Goal: Transaction & Acquisition: Obtain resource

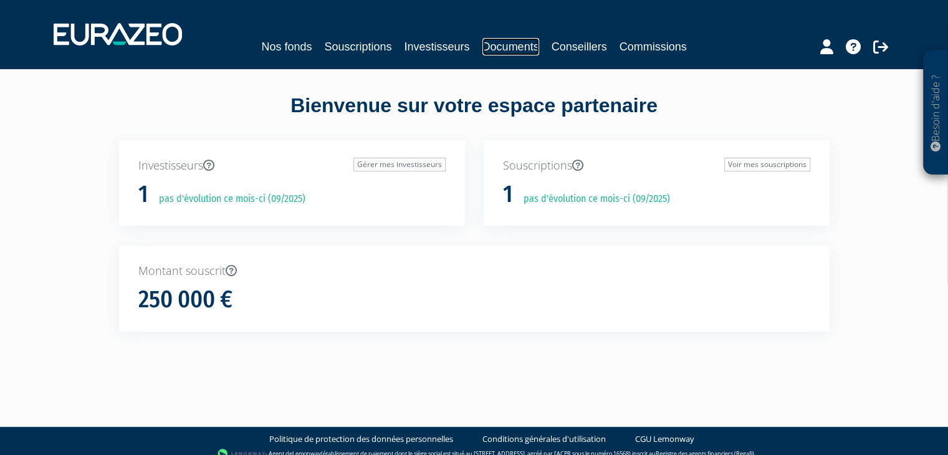
click at [497, 45] on link "Documents" at bounding box center [510, 46] width 57 height 17
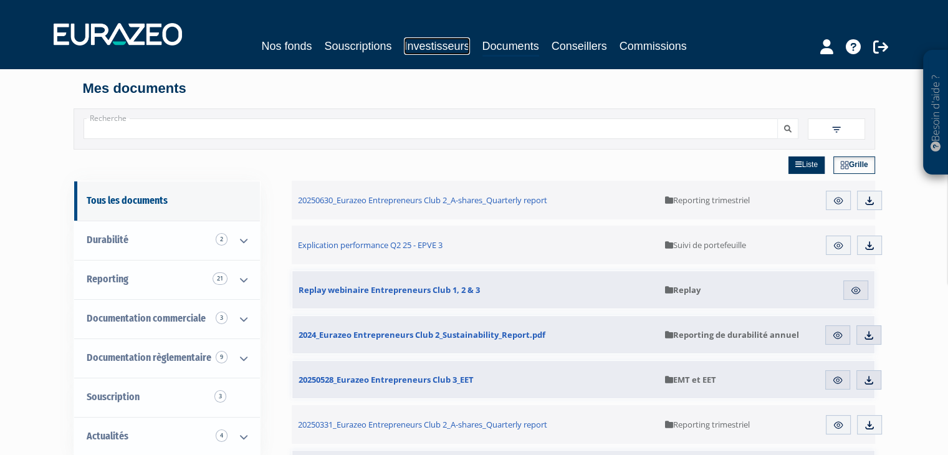
click at [411, 43] on link "Investisseurs" at bounding box center [436, 45] width 65 height 17
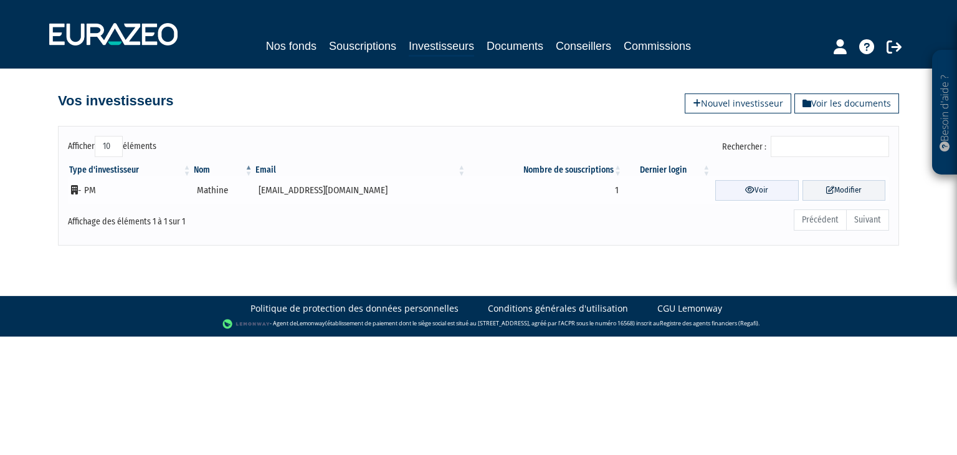
click at [745, 188] on icon at bounding box center [749, 190] width 9 height 8
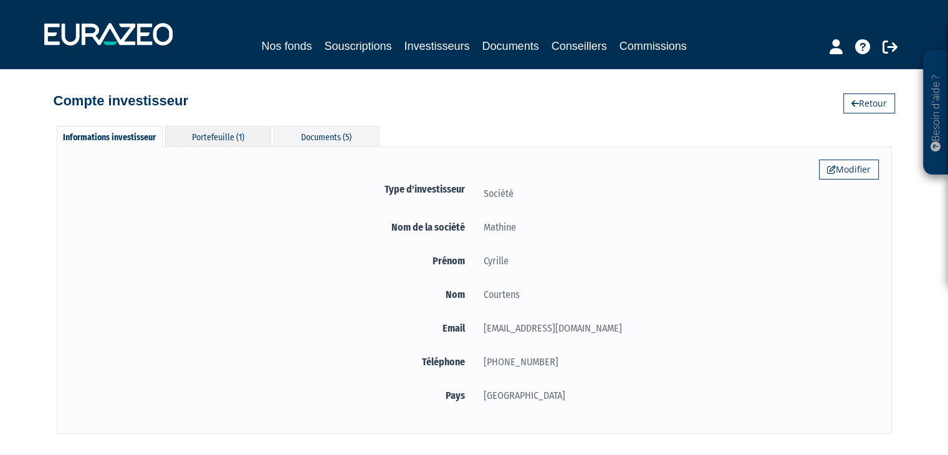
click at [206, 137] on div "Portefeuille (1)" at bounding box center [218, 136] width 106 height 21
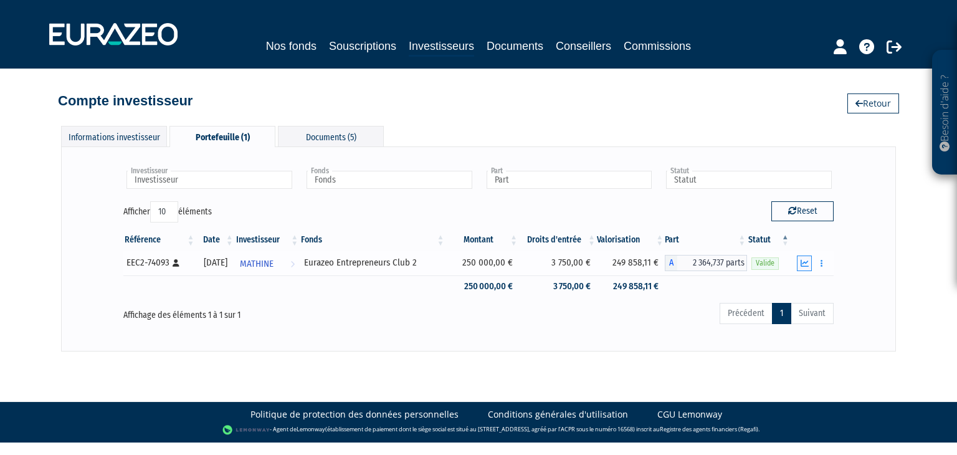
click at [803, 260] on icon "button" at bounding box center [805, 263] width 8 height 8
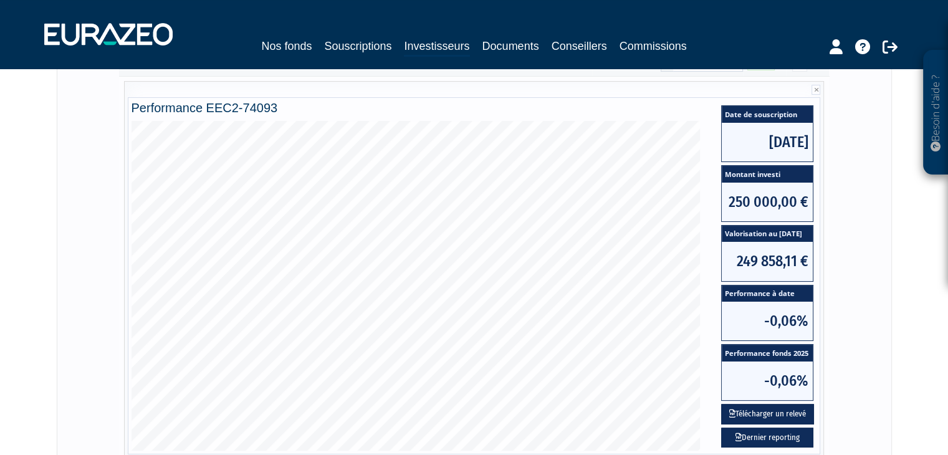
scroll to position [373, 0]
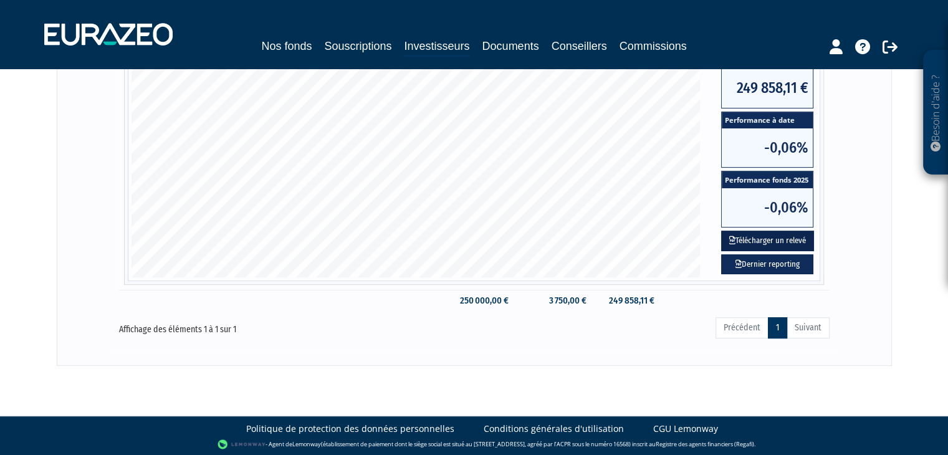
click at [759, 239] on button "Télécharger un relevé" at bounding box center [767, 241] width 93 height 21
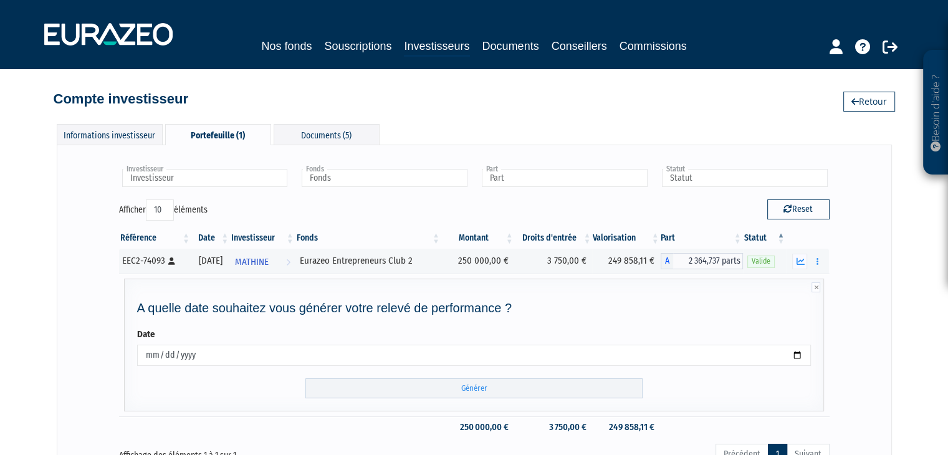
scroll to position [0, 0]
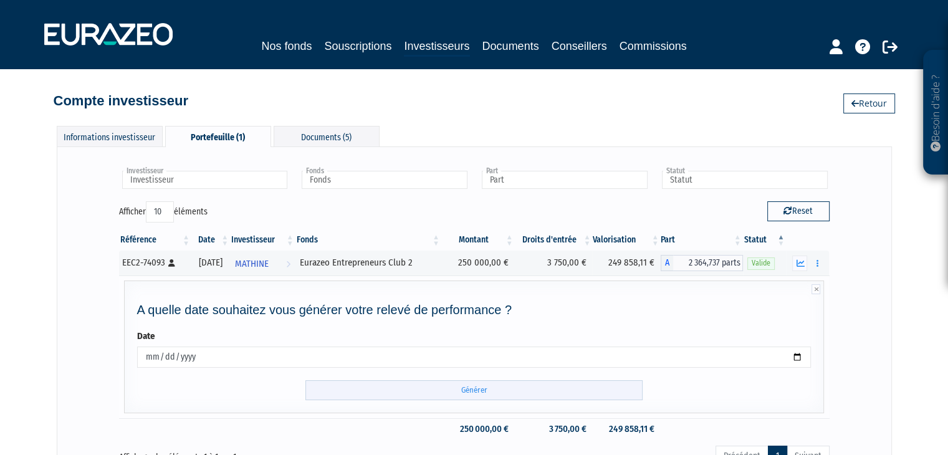
click at [514, 390] on input "Générer" at bounding box center [473, 390] width 337 height 21
click at [815, 265] on button "button" at bounding box center [817, 264] width 15 height 16
click at [805, 281] on link "Documents" at bounding box center [790, 285] width 62 height 21
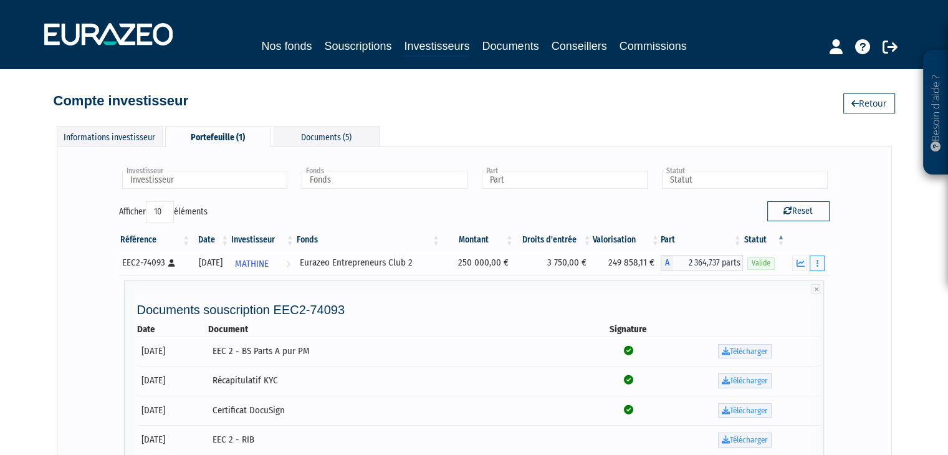
click at [815, 263] on button "button" at bounding box center [817, 264] width 15 height 16
click at [801, 281] on link "Documents" at bounding box center [790, 285] width 62 height 21
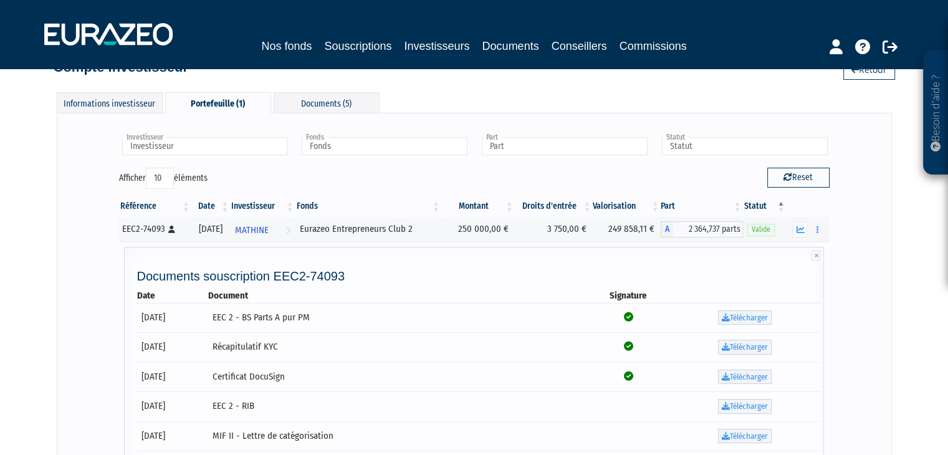
scroll to position [62, 0]
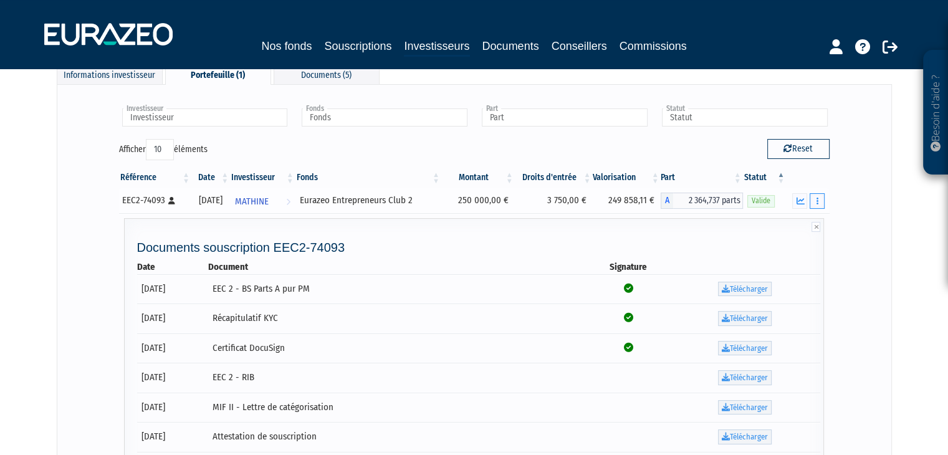
click at [822, 198] on button "button" at bounding box center [817, 201] width 15 height 16
click at [821, 200] on button "button" at bounding box center [817, 201] width 15 height 16
click at [864, 235] on div "Investisseur MATHINE Investisseur Fonds Eurazeo Entrepreneurs Club 2 Fonds Part…" at bounding box center [474, 344] width 809 height 494
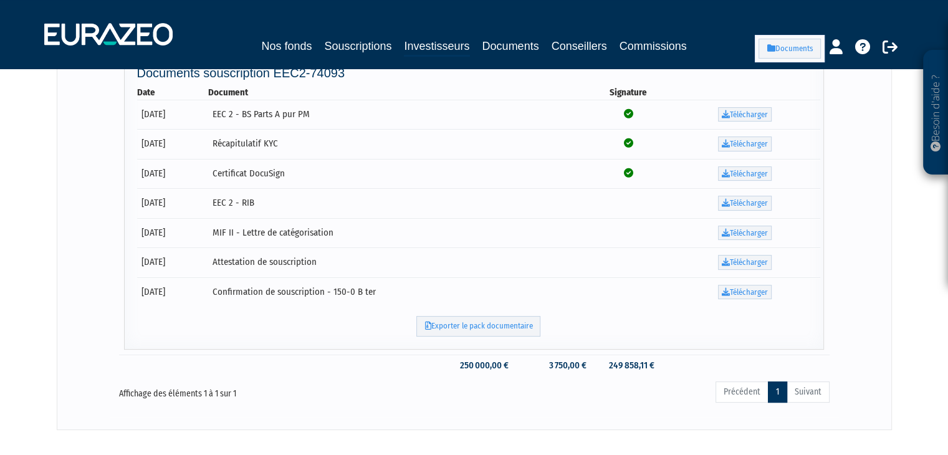
scroll to position [0, 0]
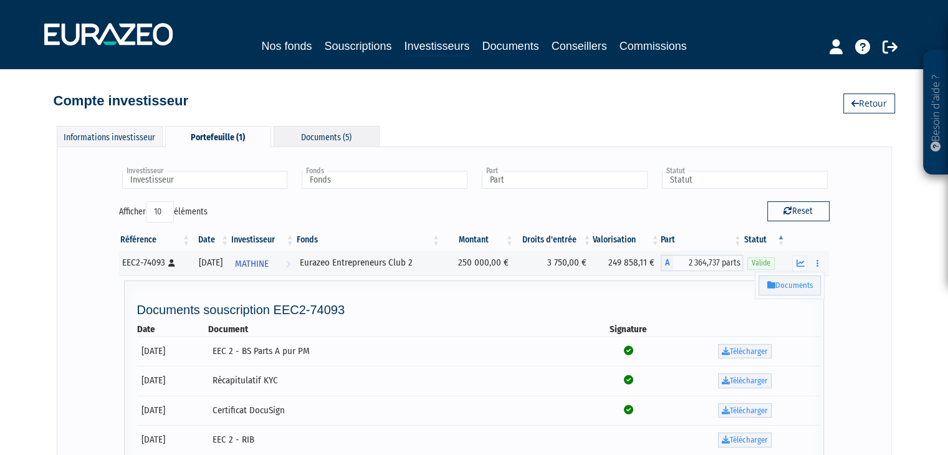
click at [302, 132] on div "Documents (5)" at bounding box center [327, 136] width 106 height 21
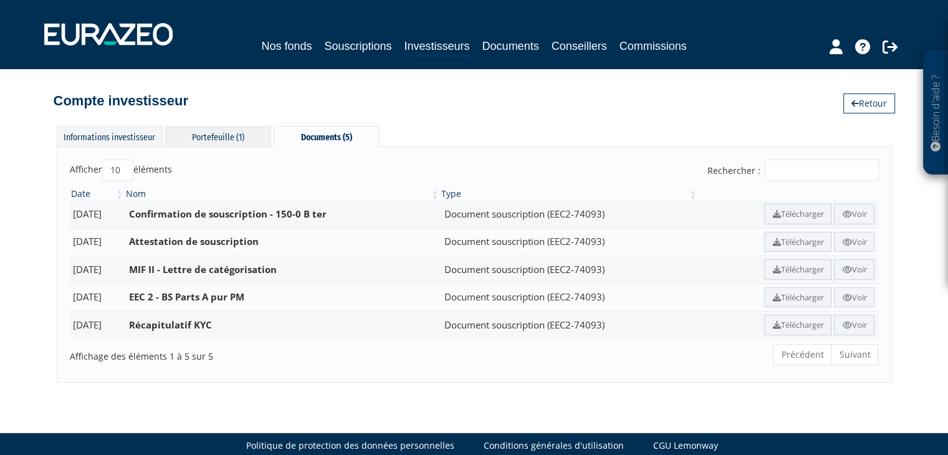
click at [226, 132] on div "Portefeuille (1)" at bounding box center [218, 136] width 106 height 21
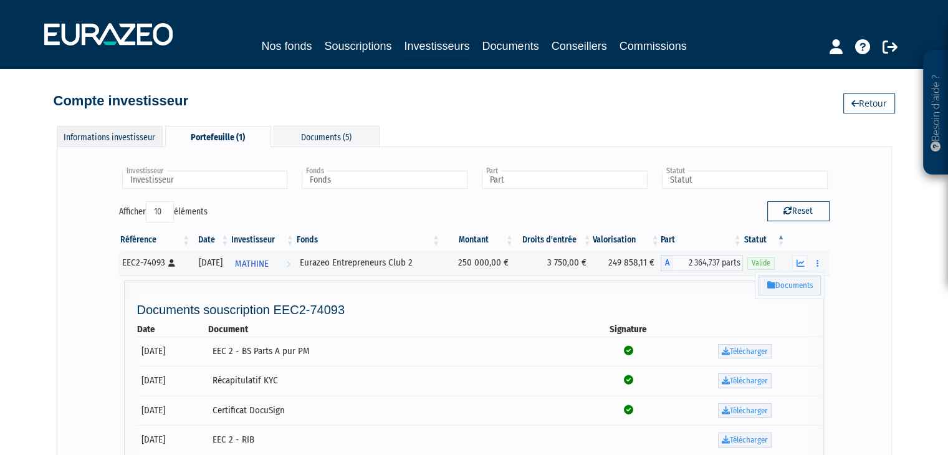
click at [93, 130] on div "Informations investisseur" at bounding box center [110, 136] width 106 height 21
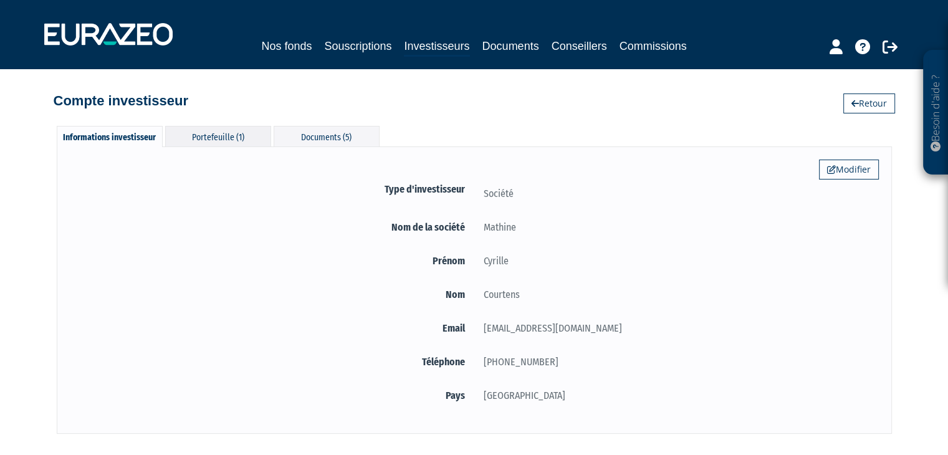
click at [208, 128] on div "Portefeuille (1)" at bounding box center [218, 136] width 106 height 21
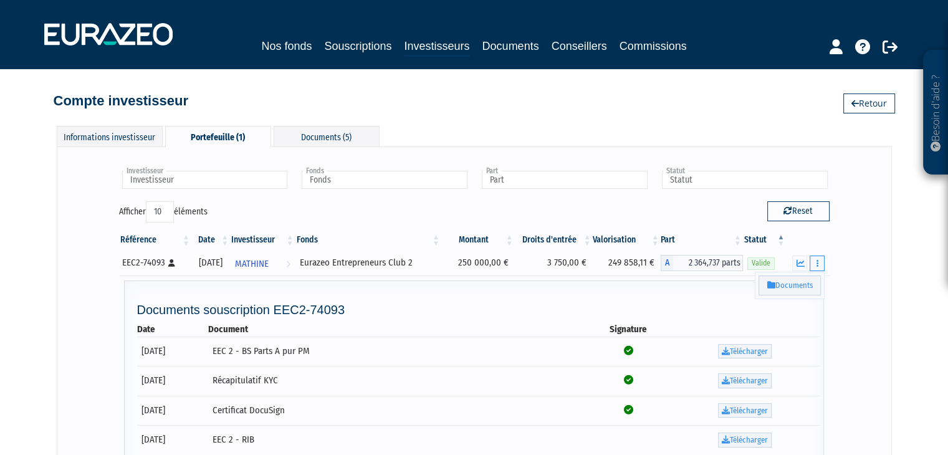
click at [812, 264] on button "button" at bounding box center [817, 264] width 15 height 16
click at [818, 266] on button "button" at bounding box center [817, 264] width 15 height 16
click at [800, 287] on link "Documents" at bounding box center [790, 285] width 62 height 21
click at [846, 96] on link "Retour" at bounding box center [869, 103] width 52 height 20
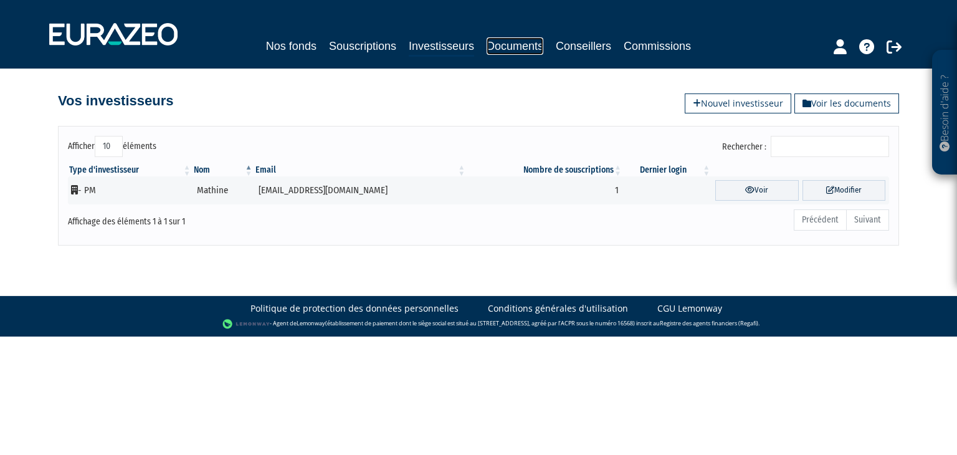
click at [540, 46] on link "Documents" at bounding box center [515, 45] width 57 height 17
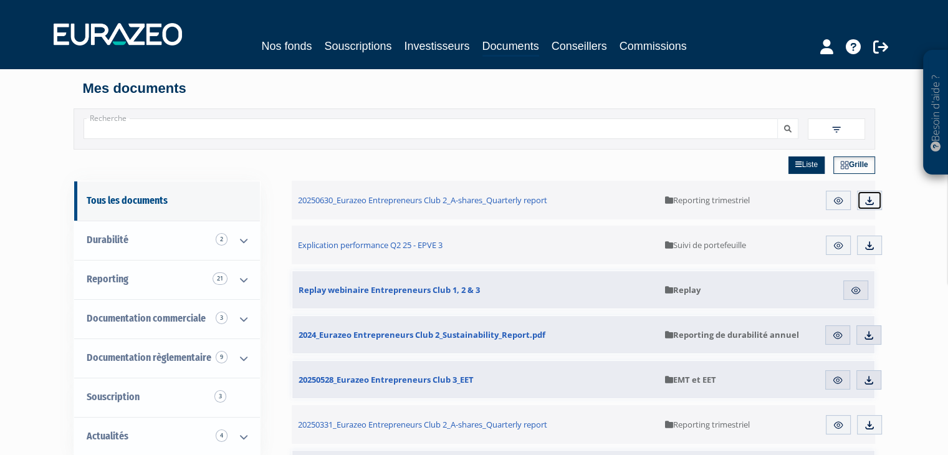
click at [866, 204] on img at bounding box center [869, 200] width 11 height 11
